Goal: Task Accomplishment & Management: Use online tool/utility

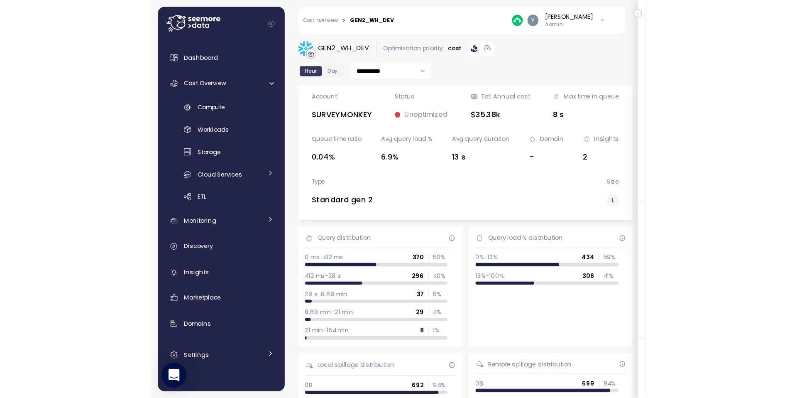
scroll to position [128, 0]
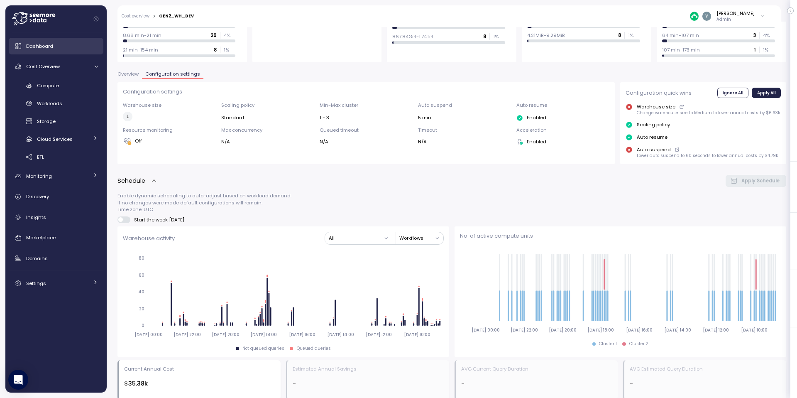
click at [51, 48] on span "Dashboard" at bounding box center [39, 46] width 27 height 7
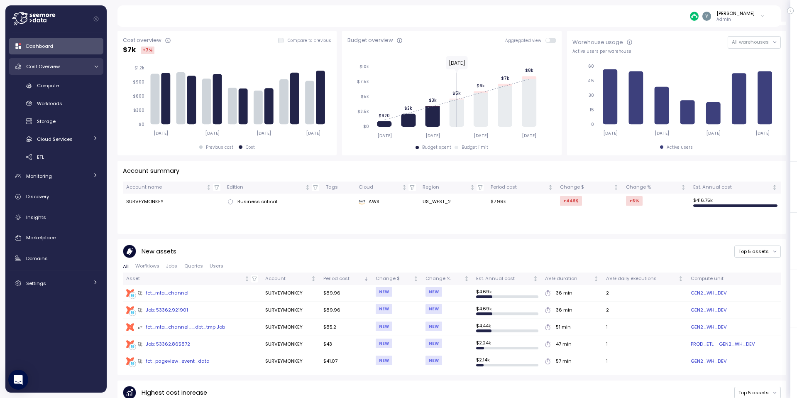
click at [93, 65] on icon at bounding box center [95, 66] width 5 height 5
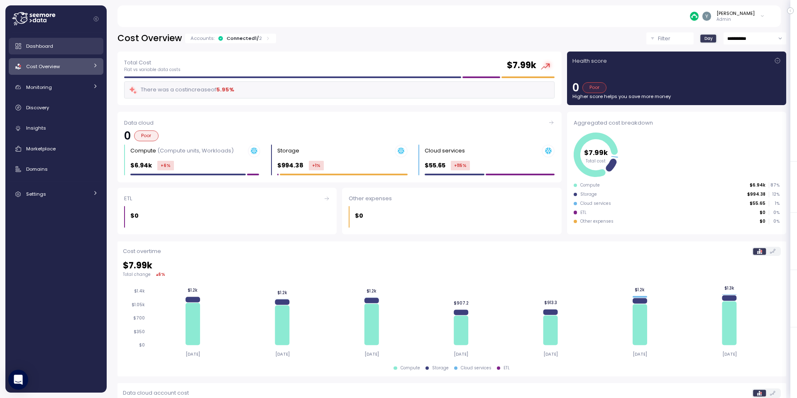
click at [56, 49] on div "Dashboard" at bounding box center [62, 46] width 72 height 8
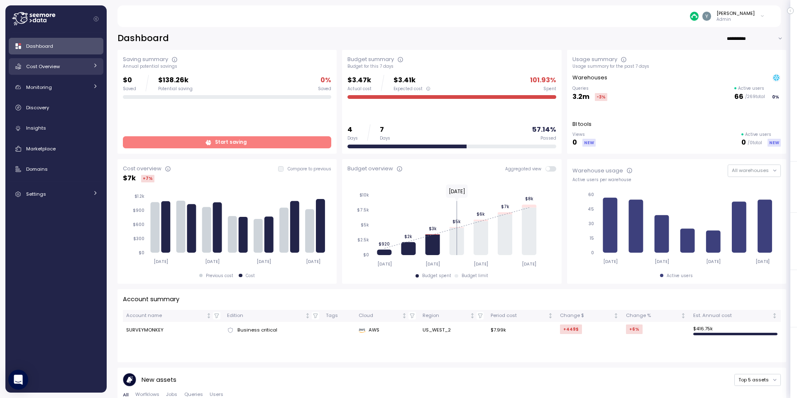
click at [94, 66] on icon at bounding box center [95, 65] width 5 height 5
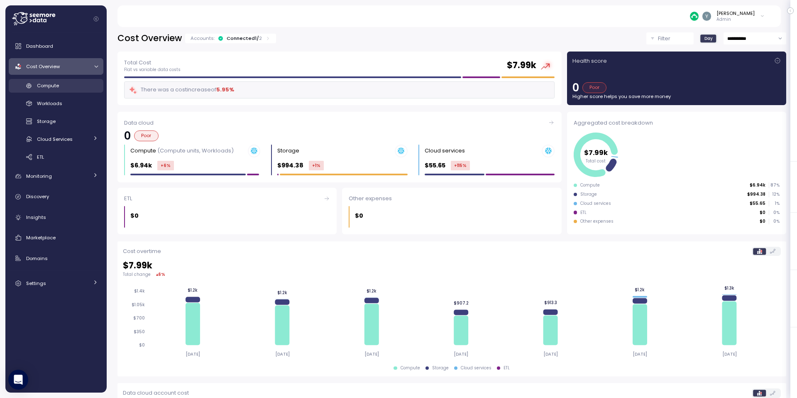
click at [53, 88] on span "Compute" at bounding box center [48, 85] width 22 height 7
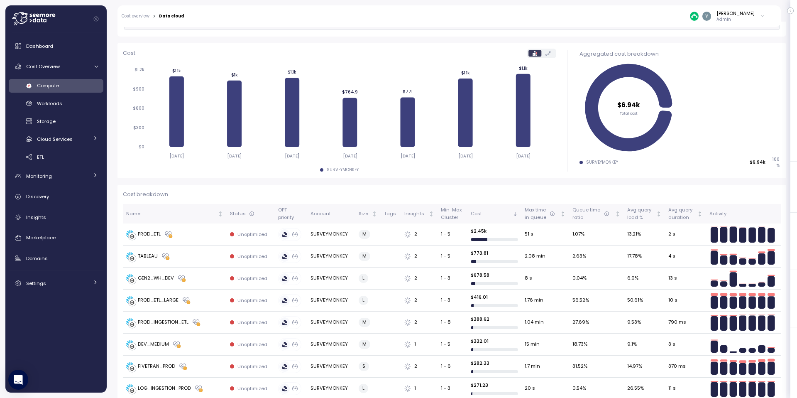
scroll to position [88, 0]
click at [152, 317] on div "PROD_INGESTION_ETL" at bounding box center [163, 321] width 51 height 7
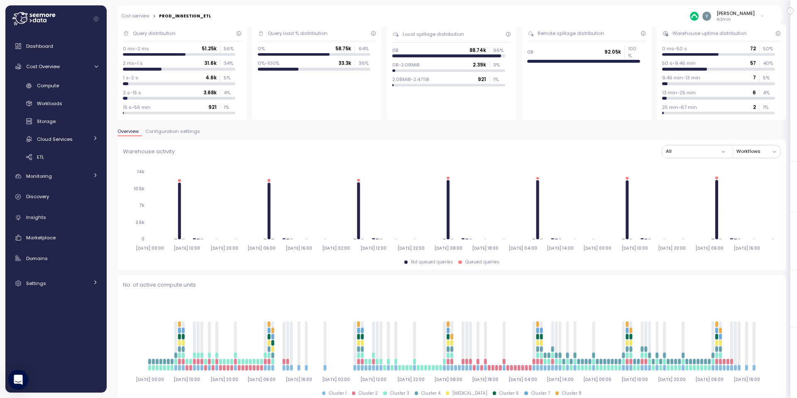
scroll to position [16, 0]
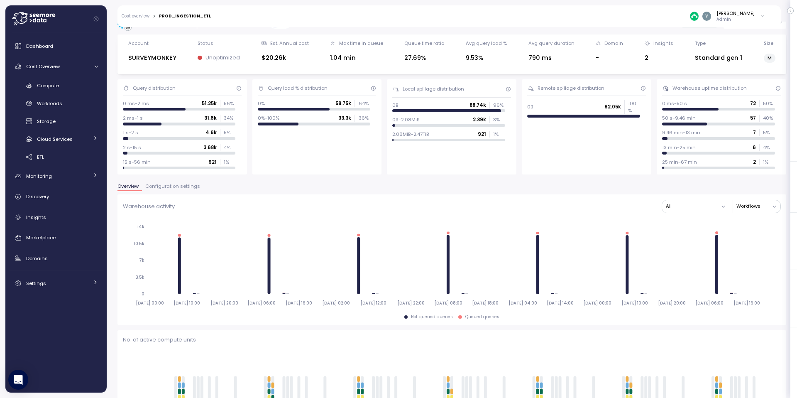
click at [163, 188] on span "Configuration settings" at bounding box center [172, 186] width 55 height 5
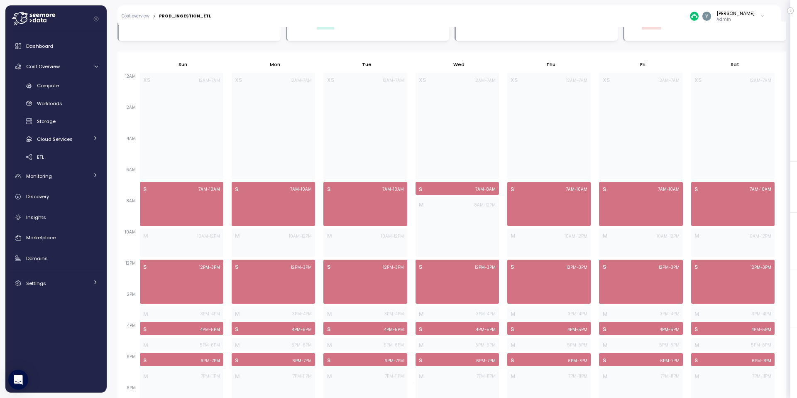
scroll to position [540, 0]
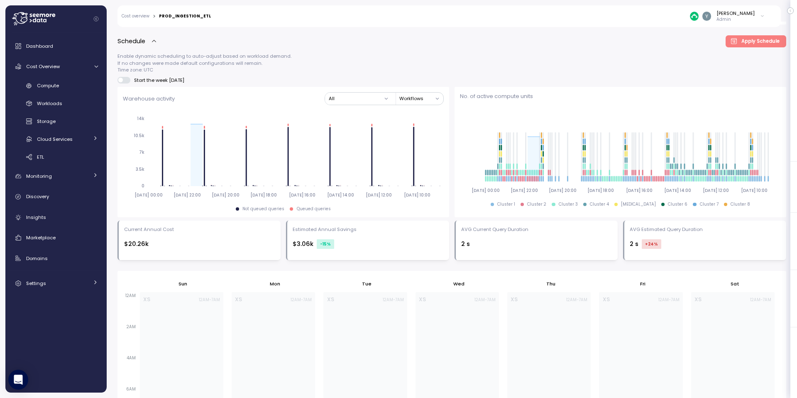
scroll to position [344, 0]
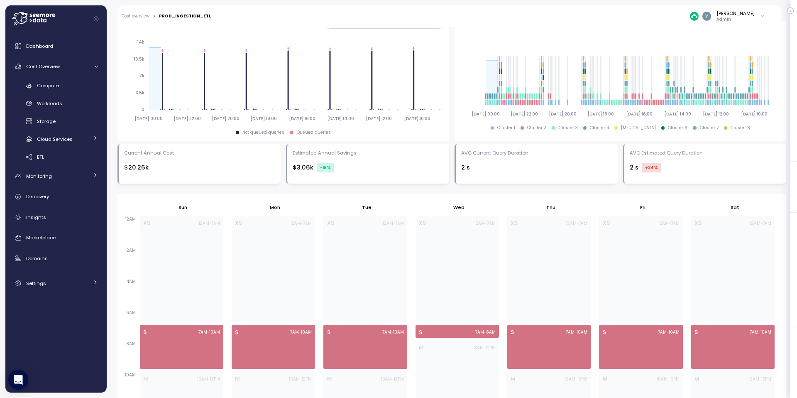
click at [139, 17] on link "Cost overview" at bounding box center [136, 16] width 28 height 4
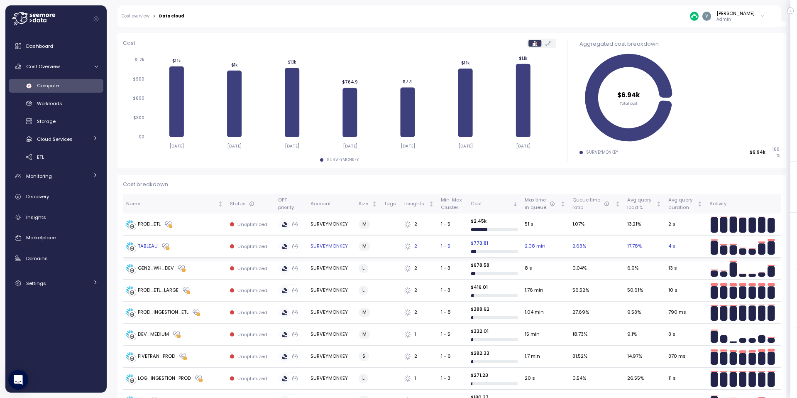
scroll to position [115, 0]
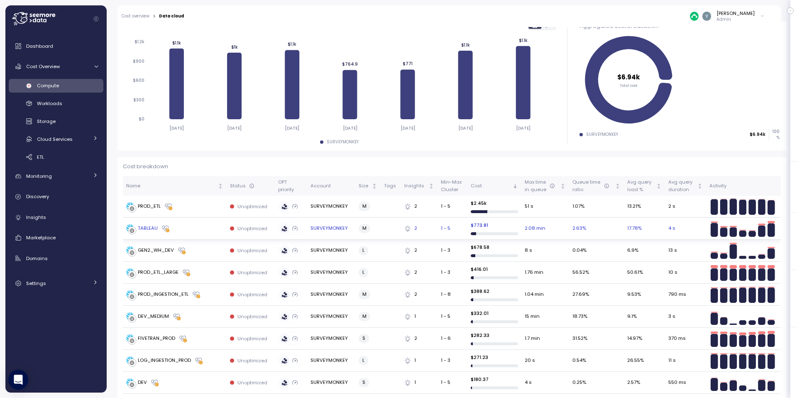
click at [146, 231] on div "TABLEAU" at bounding box center [148, 228] width 20 height 7
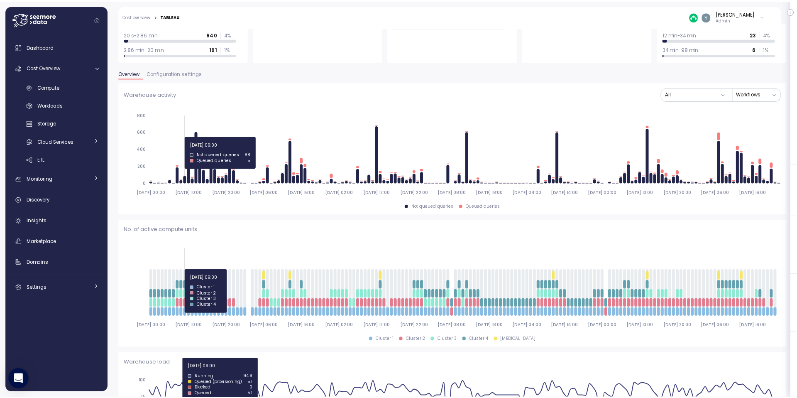
scroll to position [128, 0]
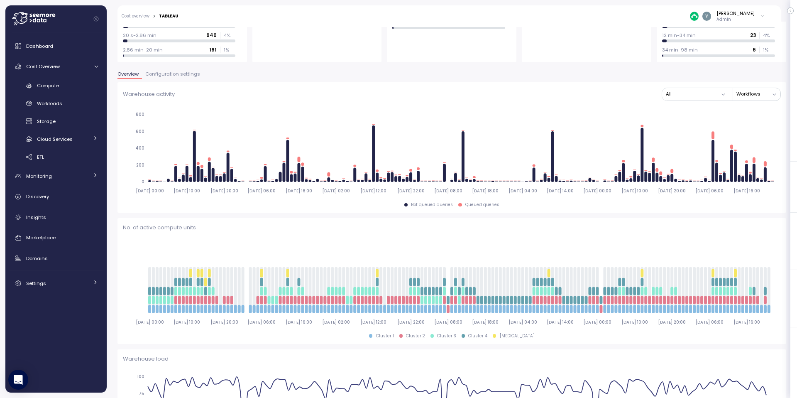
click at [179, 74] on span "Configuration settings" at bounding box center [172, 74] width 55 height 5
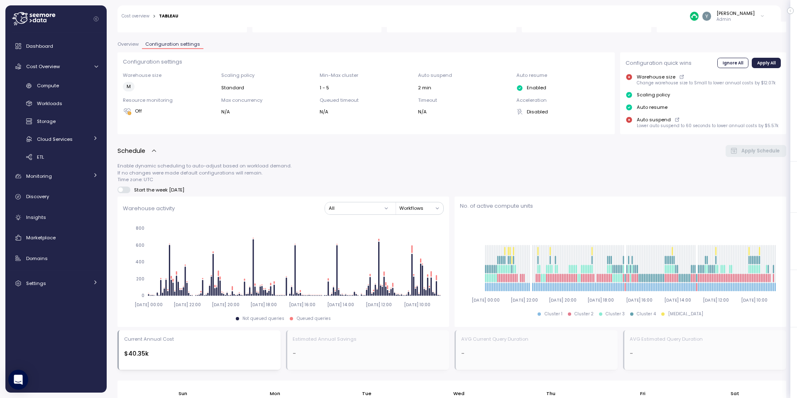
scroll to position [158, 0]
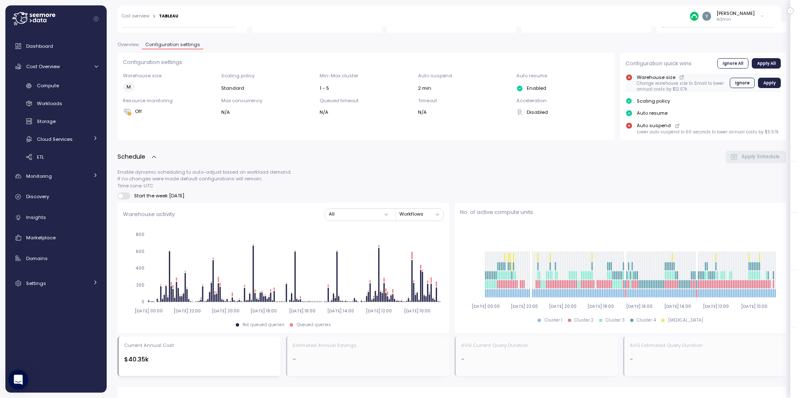
click at [679, 76] on icon at bounding box center [681, 77] width 5 height 10
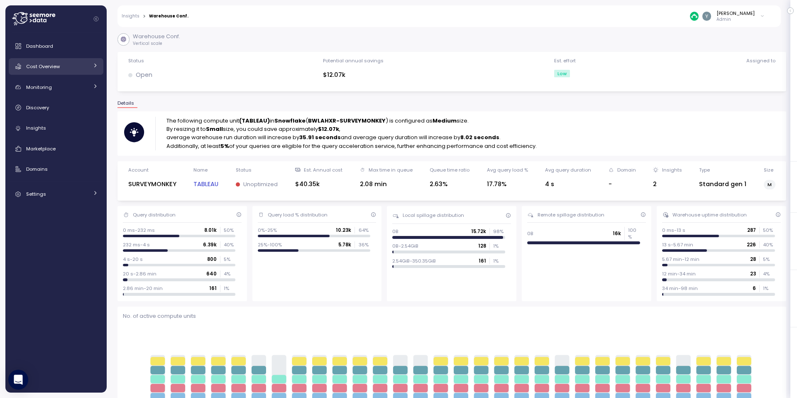
click at [96, 66] on icon at bounding box center [95, 65] width 5 height 5
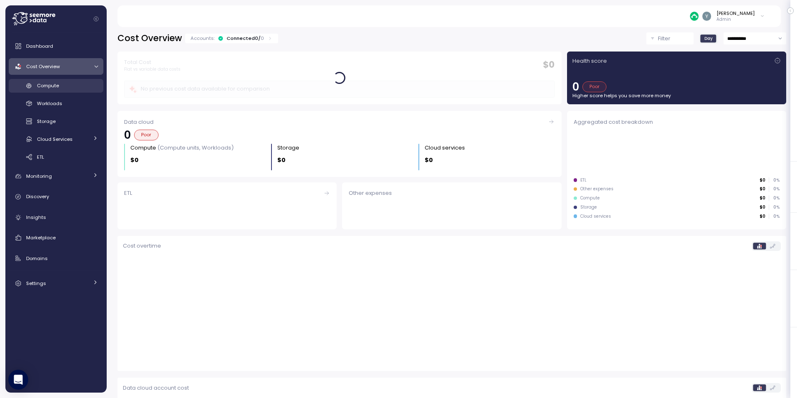
click at [60, 85] on div "Compute" at bounding box center [67, 85] width 61 height 8
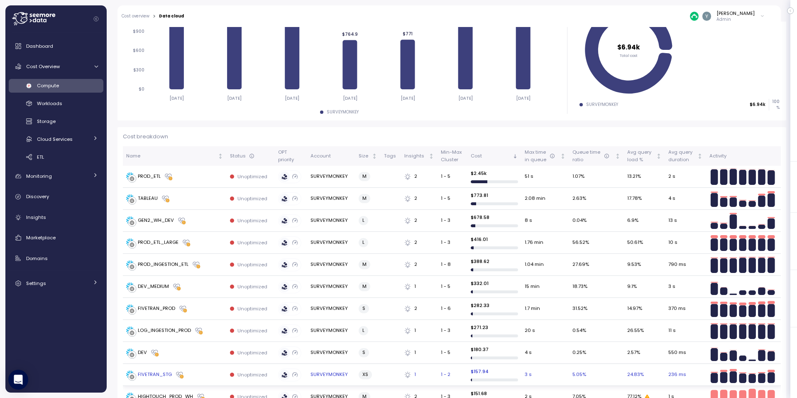
scroll to position [188, 0]
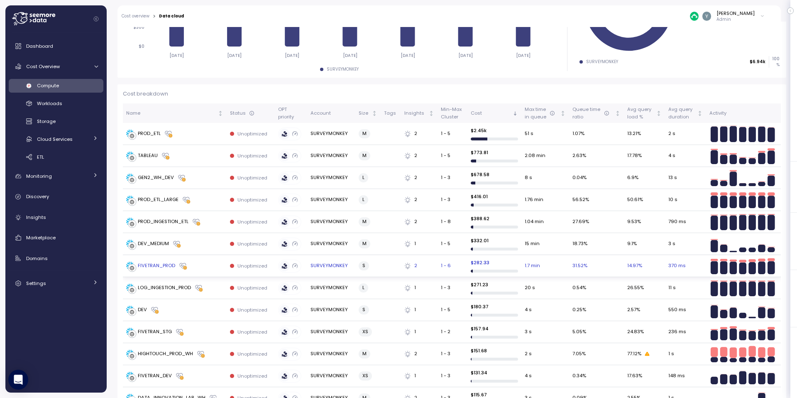
click at [158, 264] on div "FIVETRAN_PROD" at bounding box center [156, 265] width 37 height 7
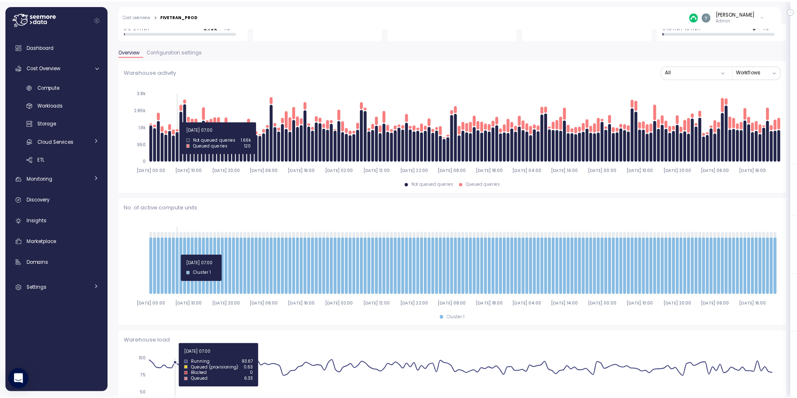
scroll to position [147, 0]
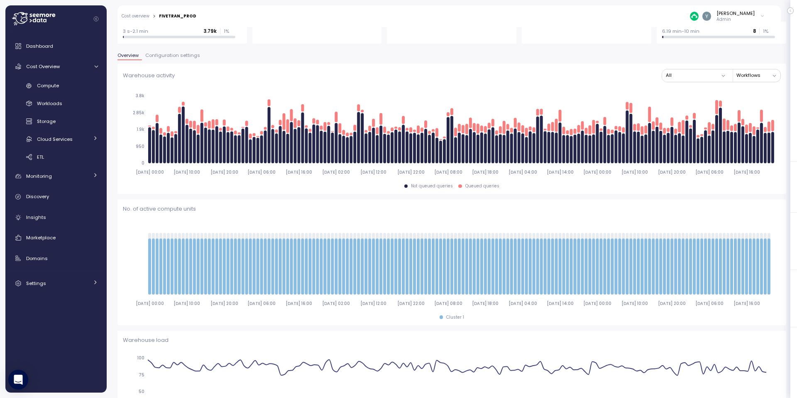
click at [174, 58] on span "Configuration settings" at bounding box center [172, 55] width 55 height 5
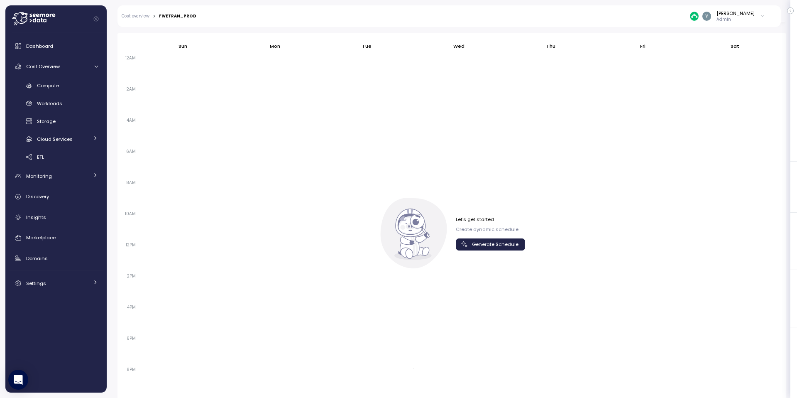
scroll to position [512, 0]
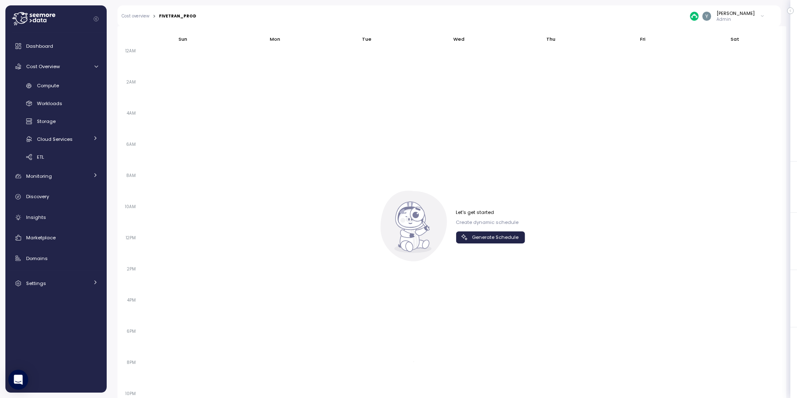
click at [476, 236] on span "Generate Schedule" at bounding box center [495, 237] width 46 height 11
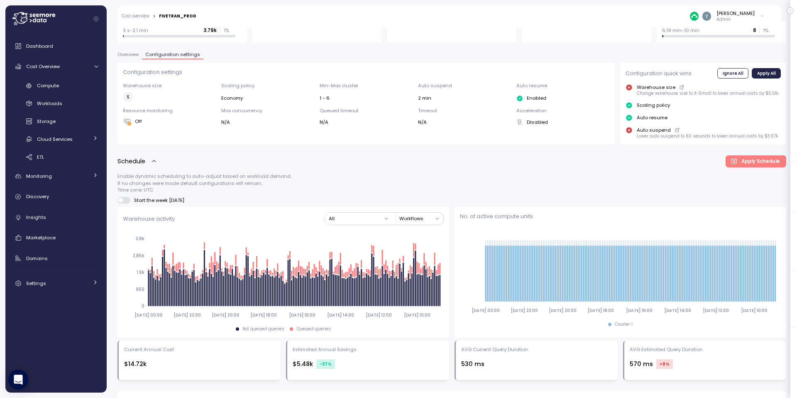
scroll to position [0, 0]
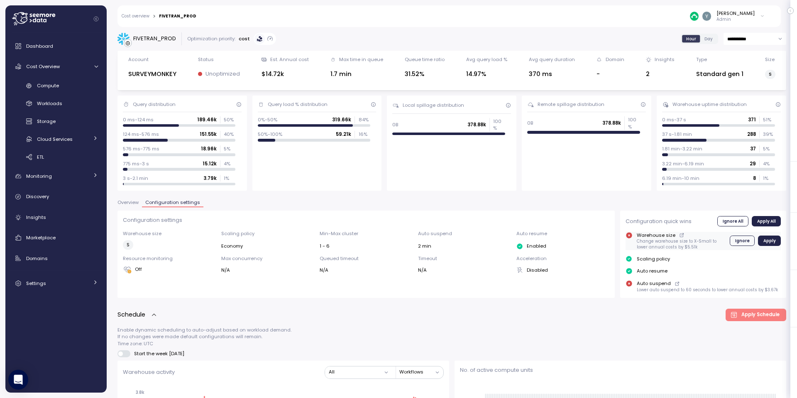
click at [681, 235] on icon at bounding box center [682, 234] width 2 height 2
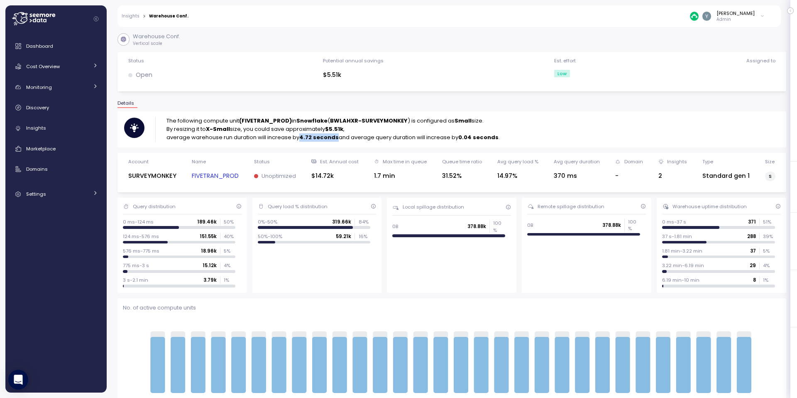
drag, startPoint x: 300, startPoint y: 137, endPoint x: 335, endPoint y: 137, distance: 34.9
click at [335, 137] on p "average warehouse run duration will increase by 4.72 seconds and average query …" at bounding box center [332, 137] width 333 height 8
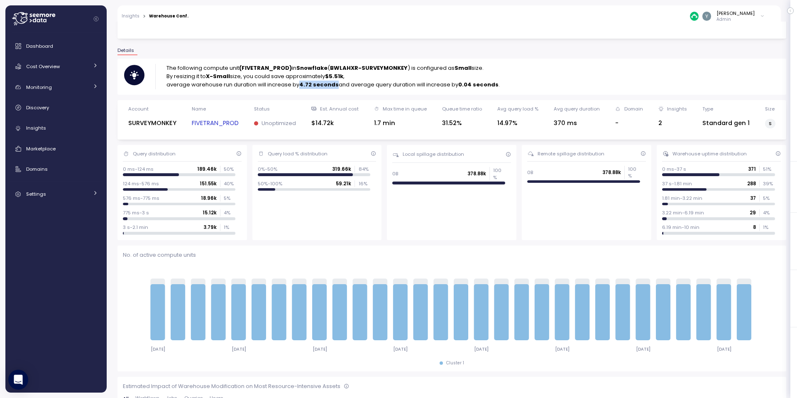
scroll to position [51, 0]
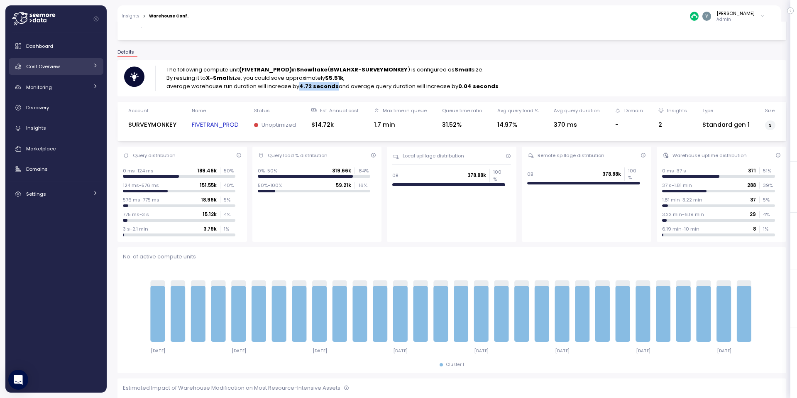
click at [89, 61] on link "Cost Overview" at bounding box center [56, 66] width 95 height 17
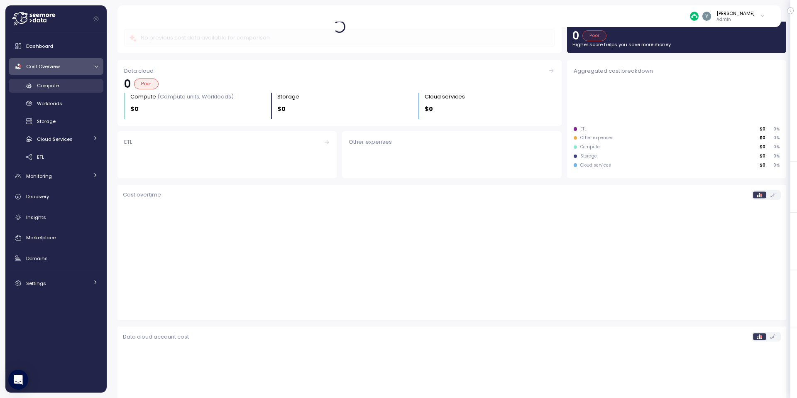
click at [53, 88] on span "Compute" at bounding box center [48, 85] width 22 height 7
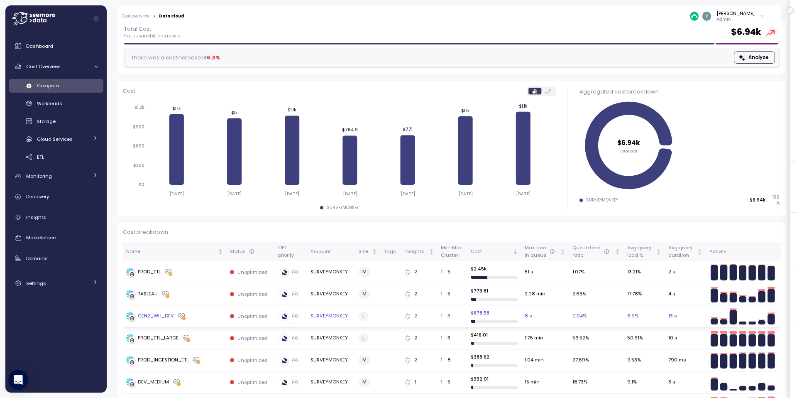
scroll to position [60, 0]
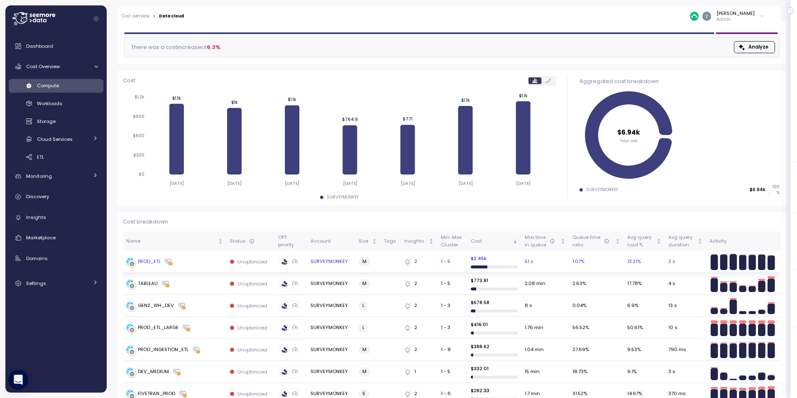
click at [156, 262] on div "PROD_ETL" at bounding box center [149, 261] width 23 height 7
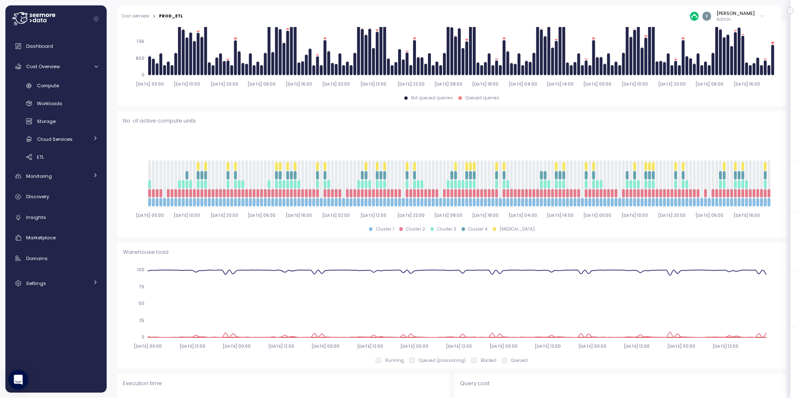
scroll to position [113, 0]
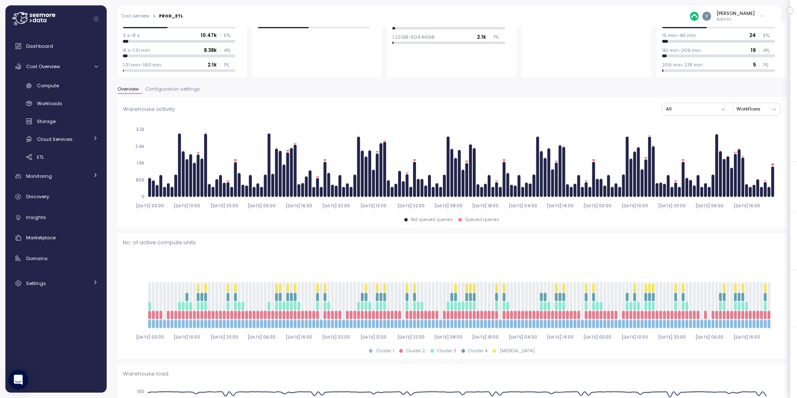
click at [177, 90] on span "Configuration settings" at bounding box center [172, 89] width 55 height 5
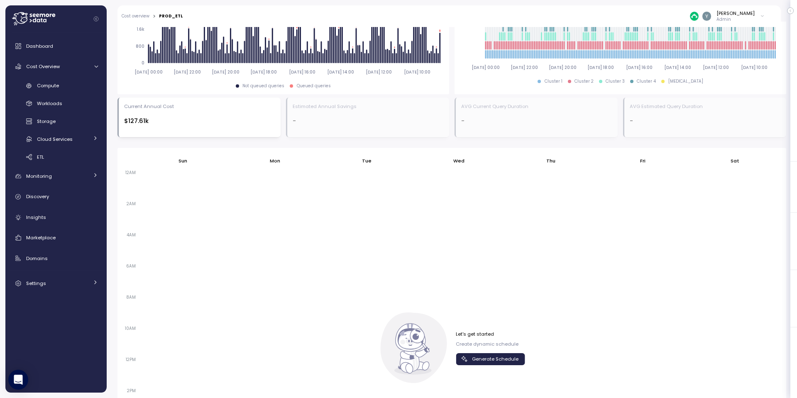
scroll to position [393, 0]
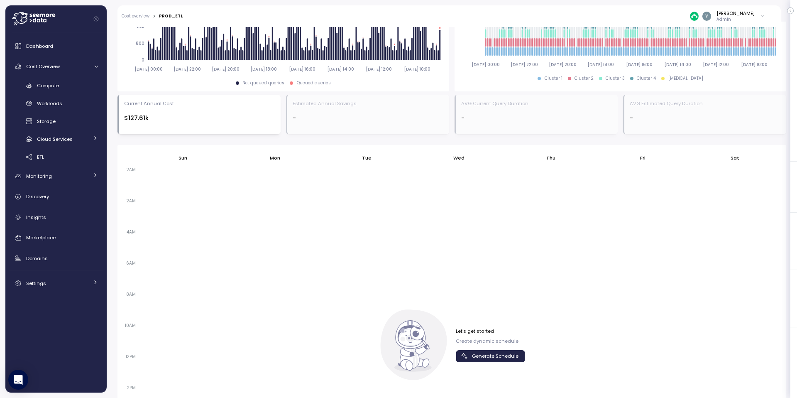
click at [491, 359] on span "Generate Schedule" at bounding box center [495, 355] width 46 height 11
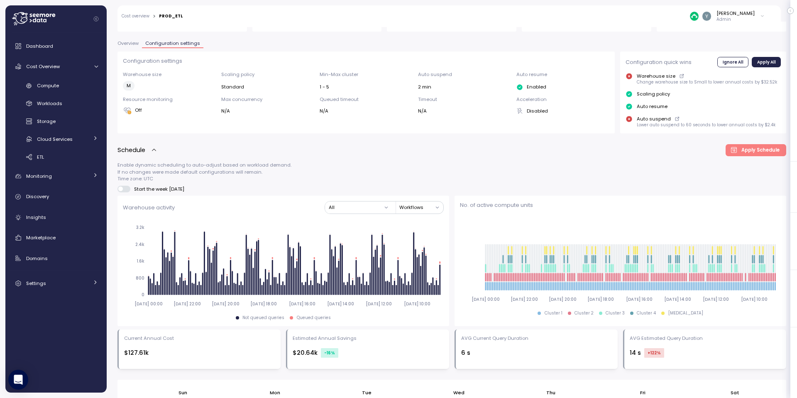
scroll to position [119, 0]
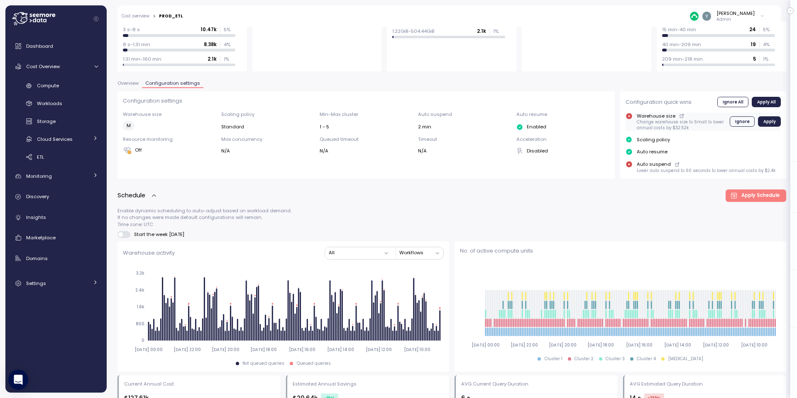
click at [680, 116] on icon at bounding box center [681, 116] width 3 height 3
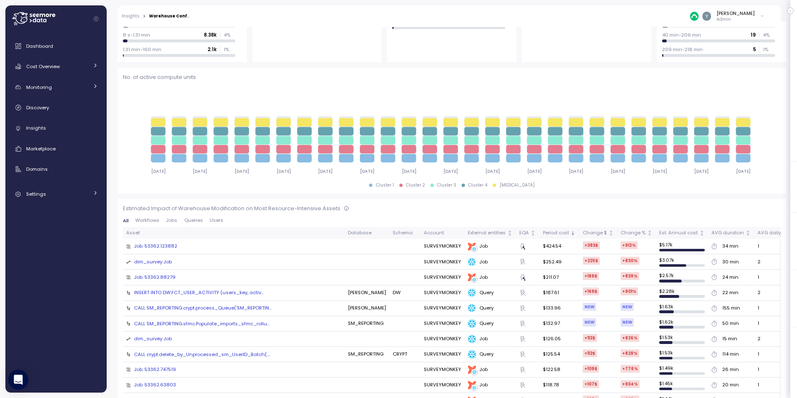
scroll to position [230, 0]
click at [194, 218] on span "Queries" at bounding box center [193, 220] width 19 height 5
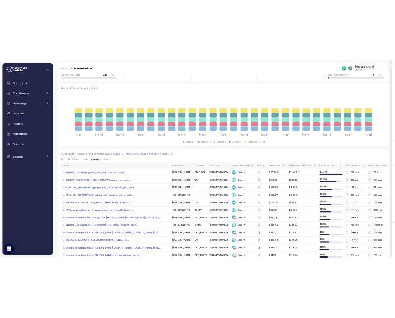
scroll to position [269, 0]
